Goal: Information Seeking & Learning: Learn about a topic

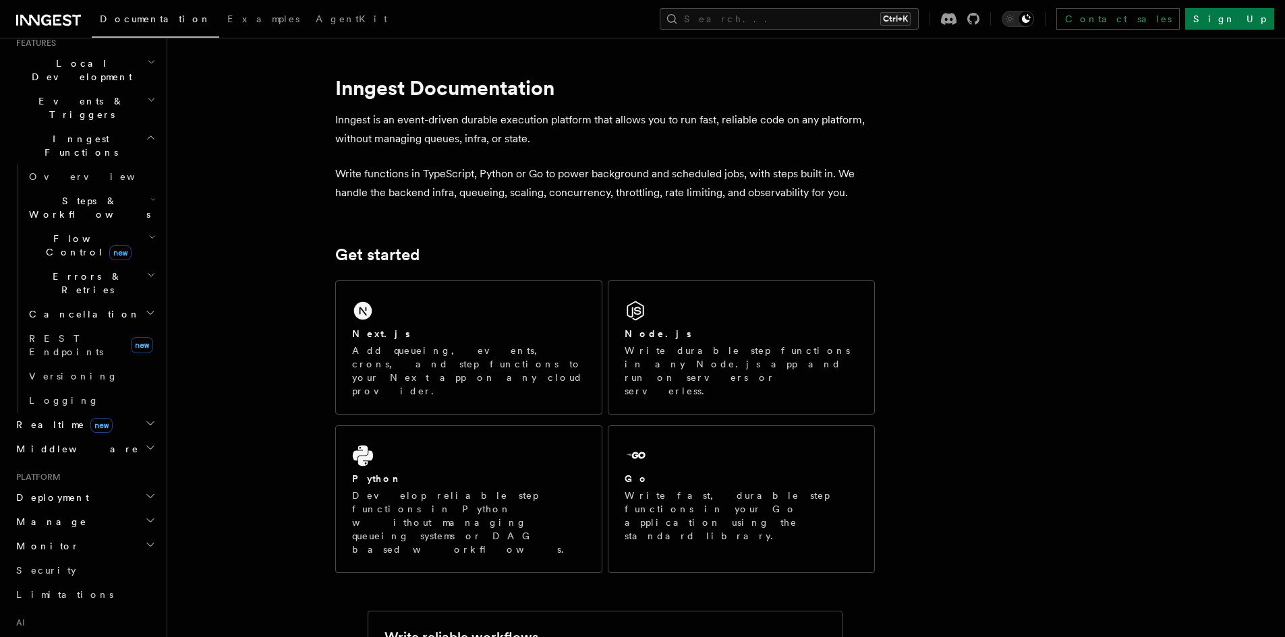
scroll to position [469, 0]
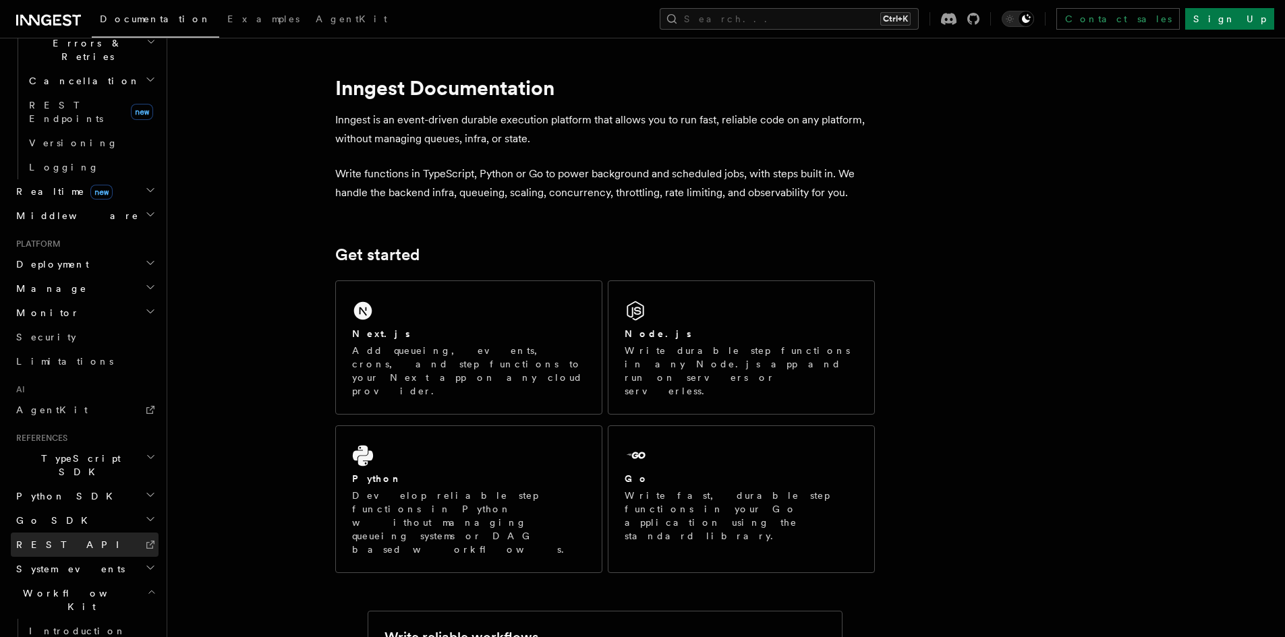
scroll to position [590, 0]
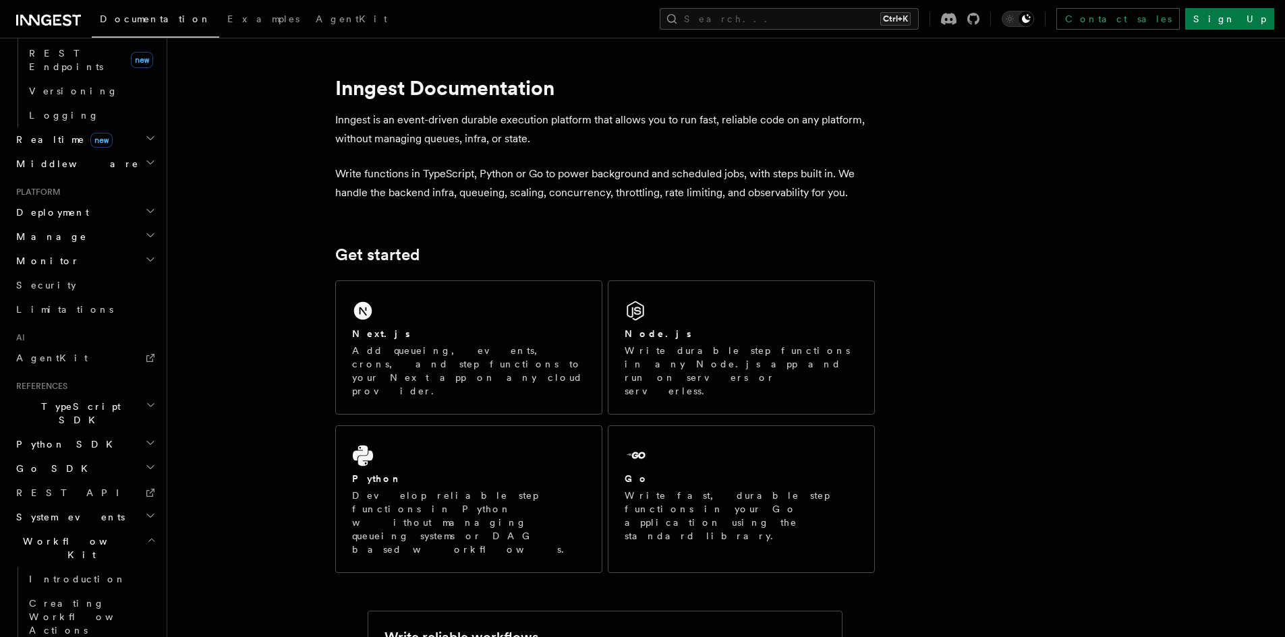
click at [113, 505] on h2 "System events" at bounding box center [85, 517] width 148 height 24
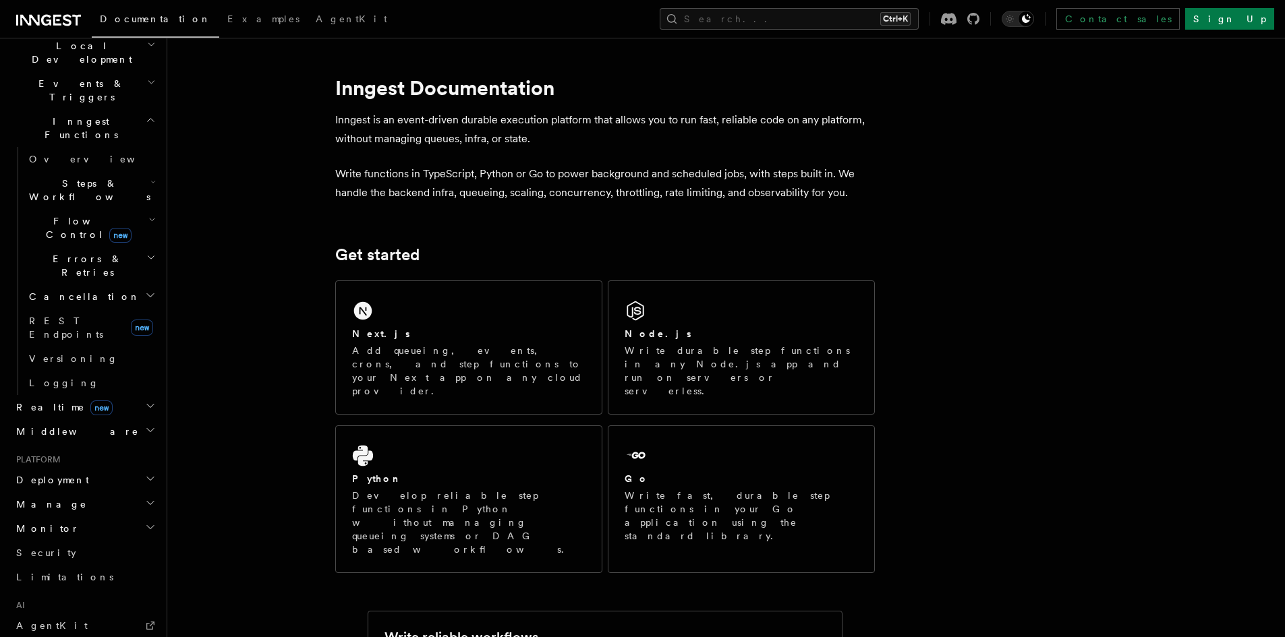
scroll to position [320, 0]
click at [90, 470] on h2 "Deployment" at bounding box center [85, 482] width 148 height 24
click at [90, 494] on link "Overview" at bounding box center [91, 506] width 135 height 24
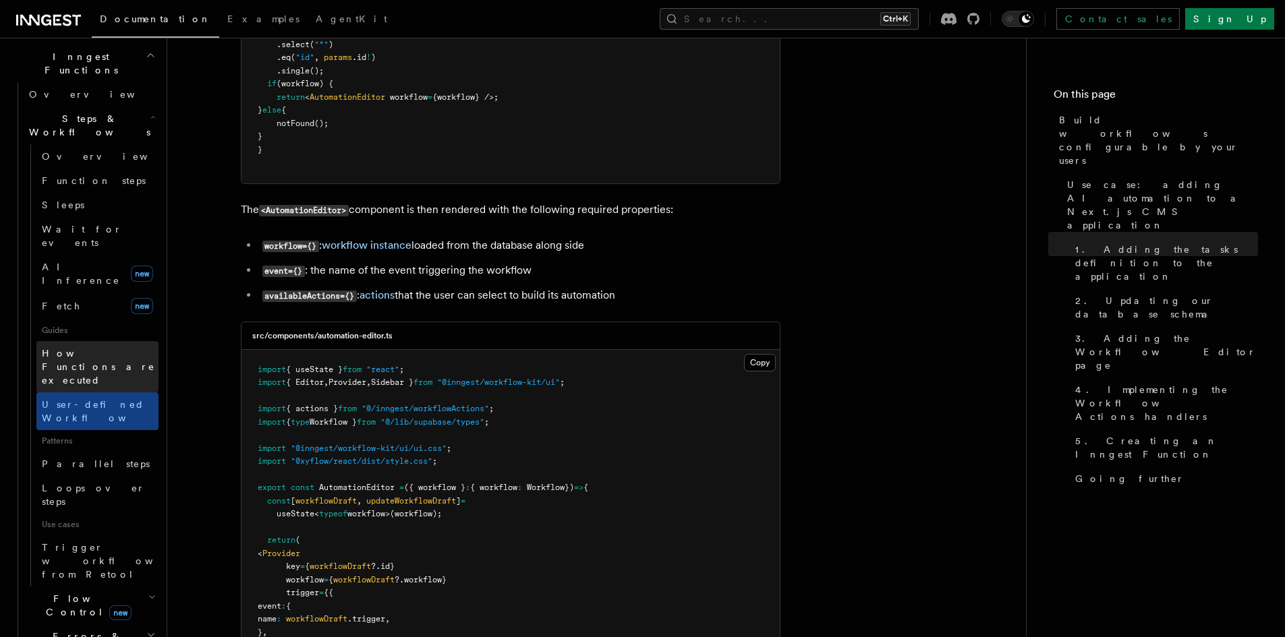
scroll to position [405, 0]
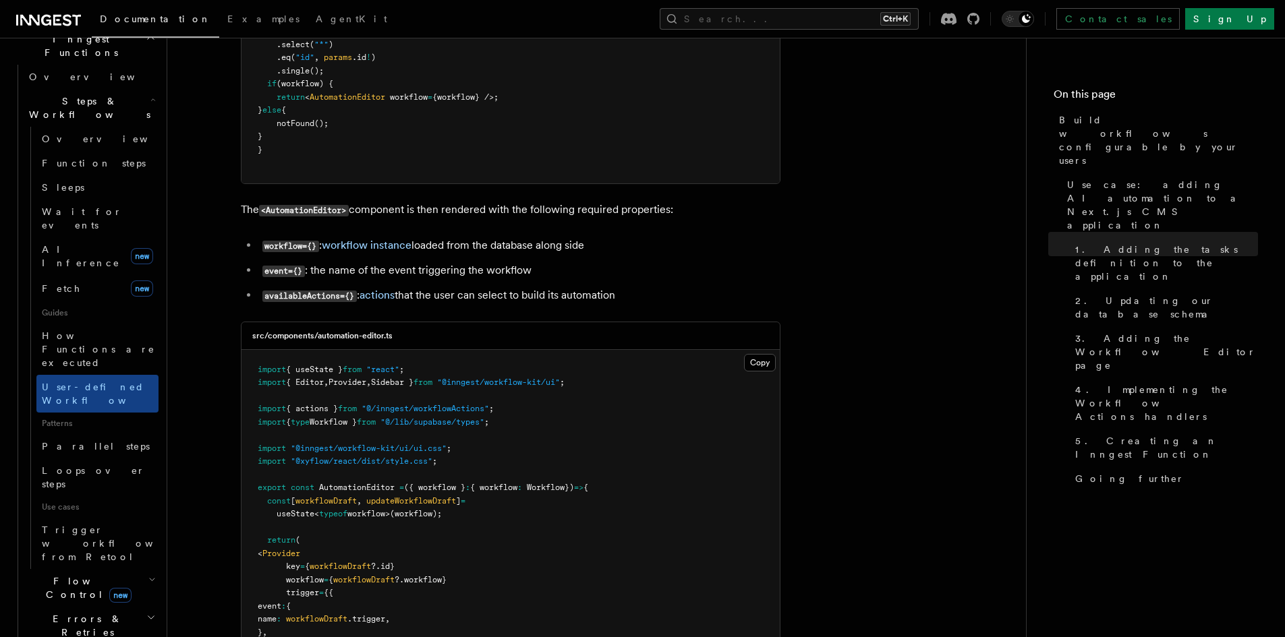
click at [134, 569] on h2 "Flow Control new" at bounding box center [91, 588] width 135 height 38
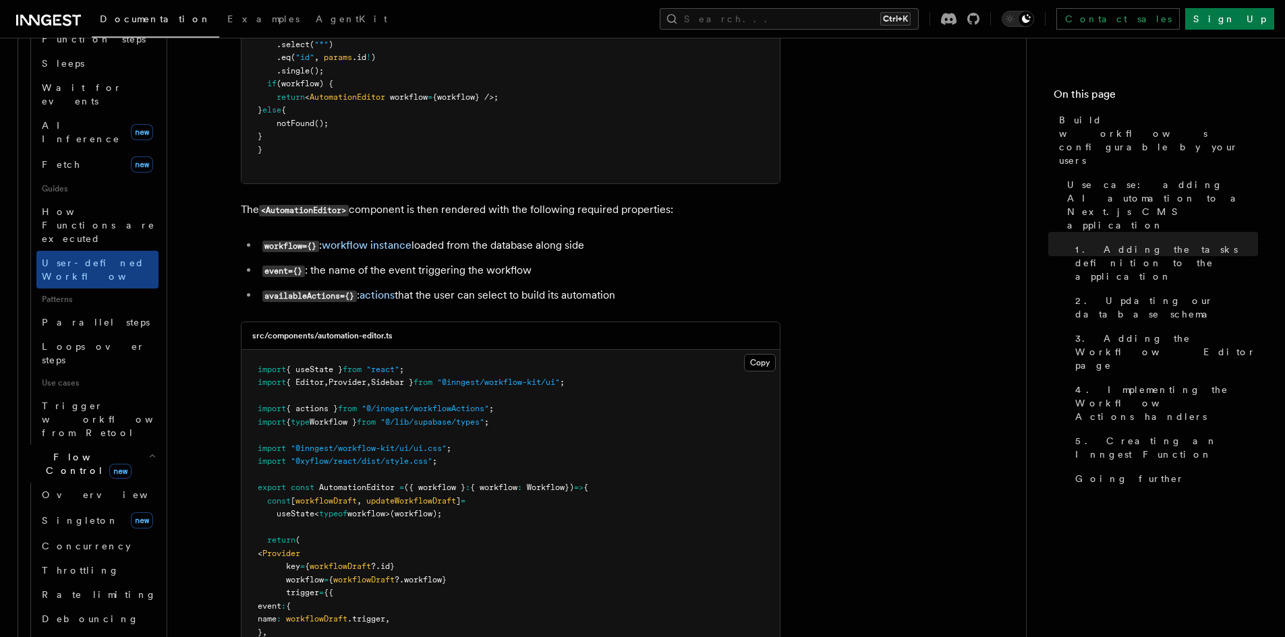
scroll to position [540, 0]
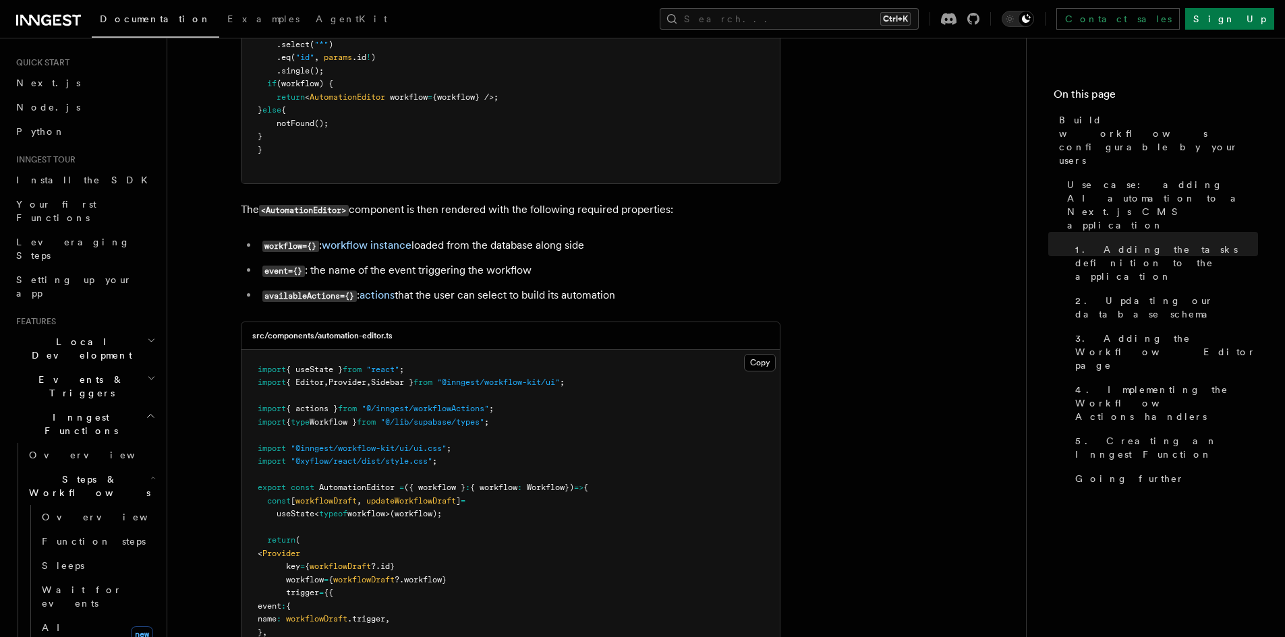
scroll to position [0, 0]
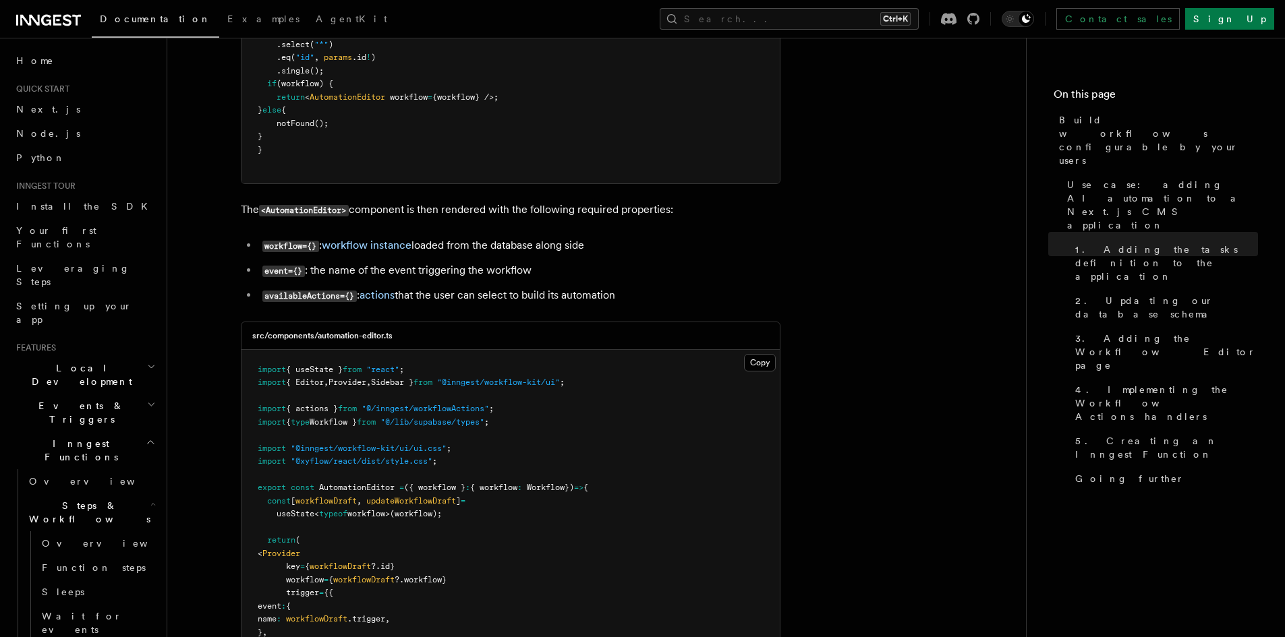
click at [148, 394] on h2 "Events & Triggers" at bounding box center [85, 413] width 148 height 38
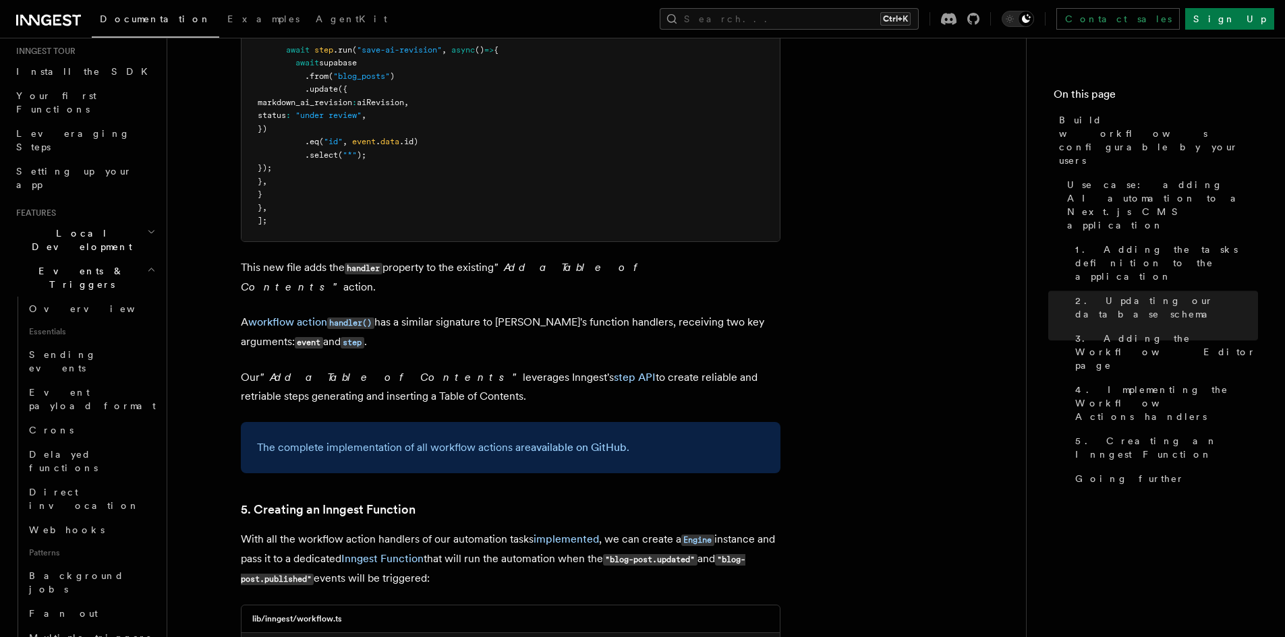
scroll to position [5397, 0]
